Goal: Find contact information: Obtain details needed to contact an individual or organization

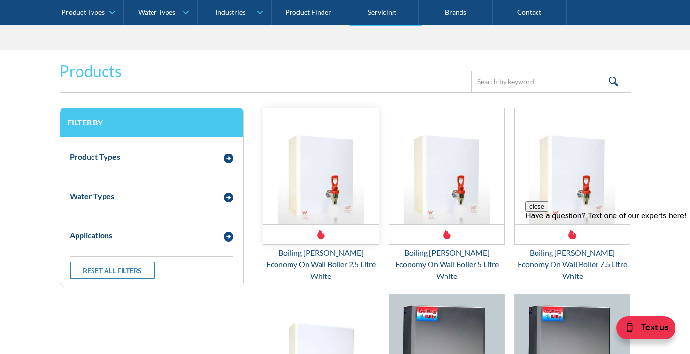
scroll to position [1259, 0]
click at [232, 154] on img "Email Form 3" at bounding box center [229, 159] width 10 height 10
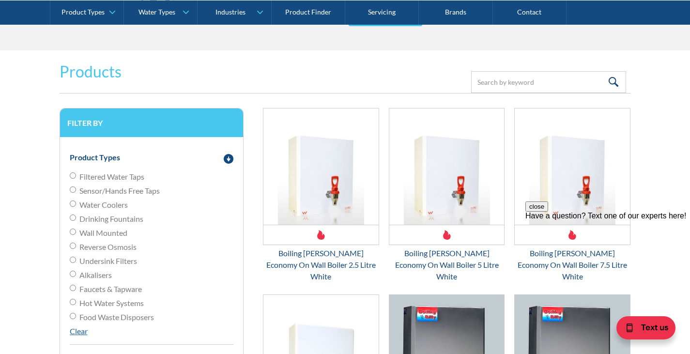
click at [74, 172] on input "Filtered Water Taps" at bounding box center [73, 175] width 6 height 6
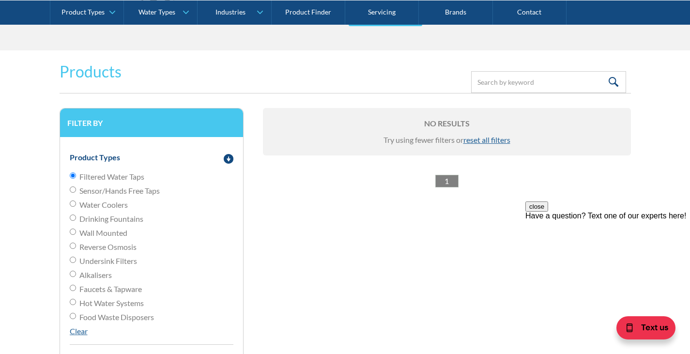
click at [77, 326] on link "Clear" at bounding box center [79, 330] width 18 height 9
radio input "false"
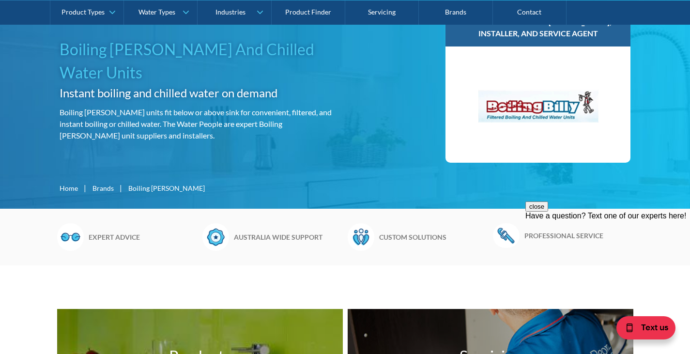
scroll to position [97, 0]
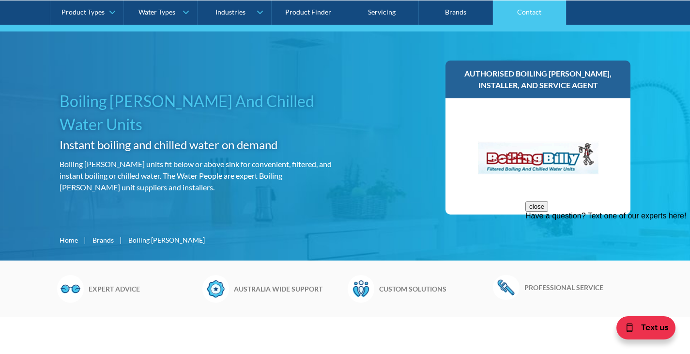
click at [517, 17] on link "Contact" at bounding box center [530, 12] width 74 height 24
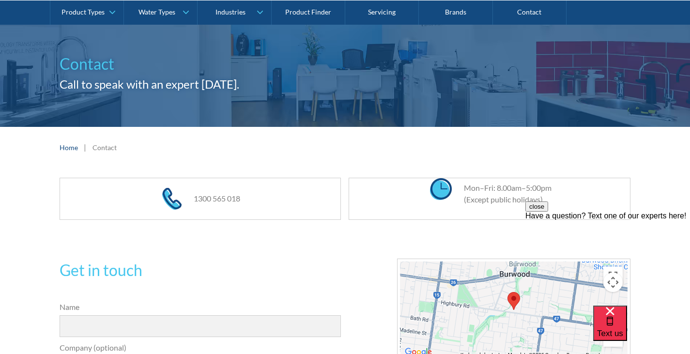
scroll to position [48, 0]
